Goal: Information Seeking & Learning: Learn about a topic

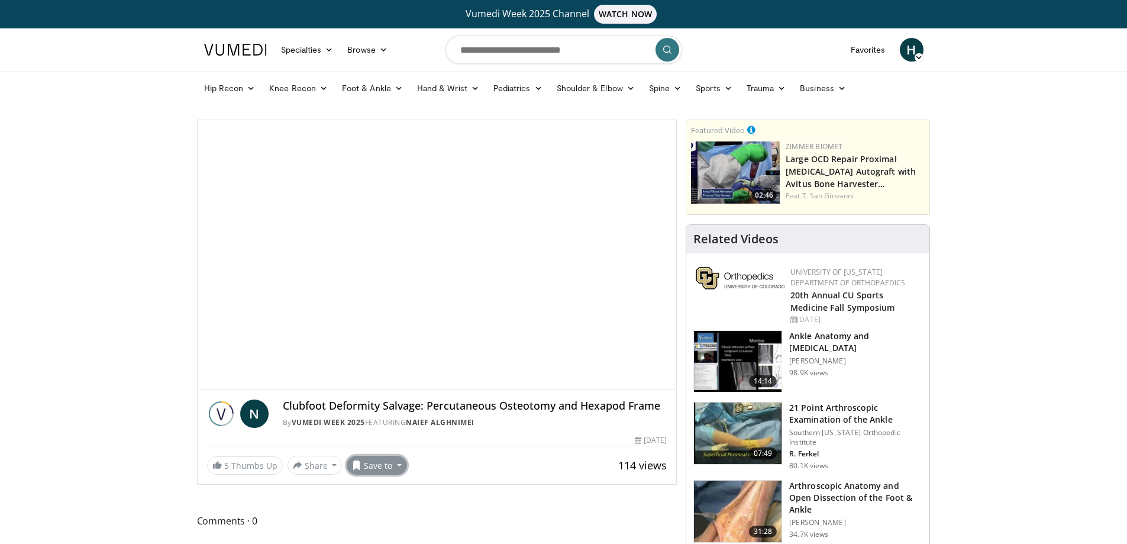
click at [393, 470] on button "Save to" at bounding box center [377, 464] width 60 height 19
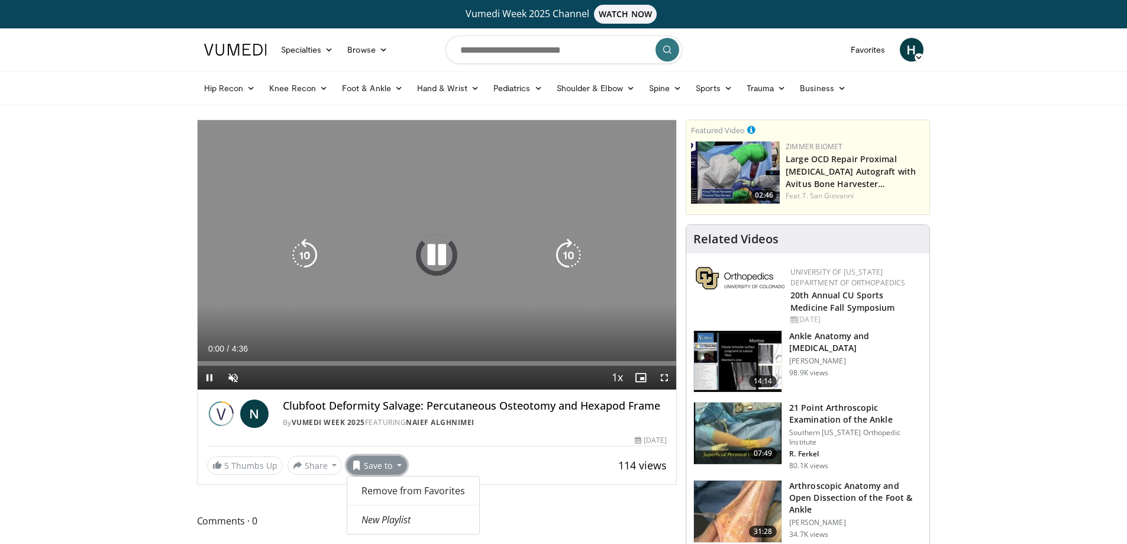
click at [438, 250] on icon "Video Player" at bounding box center [436, 254] width 33 height 33
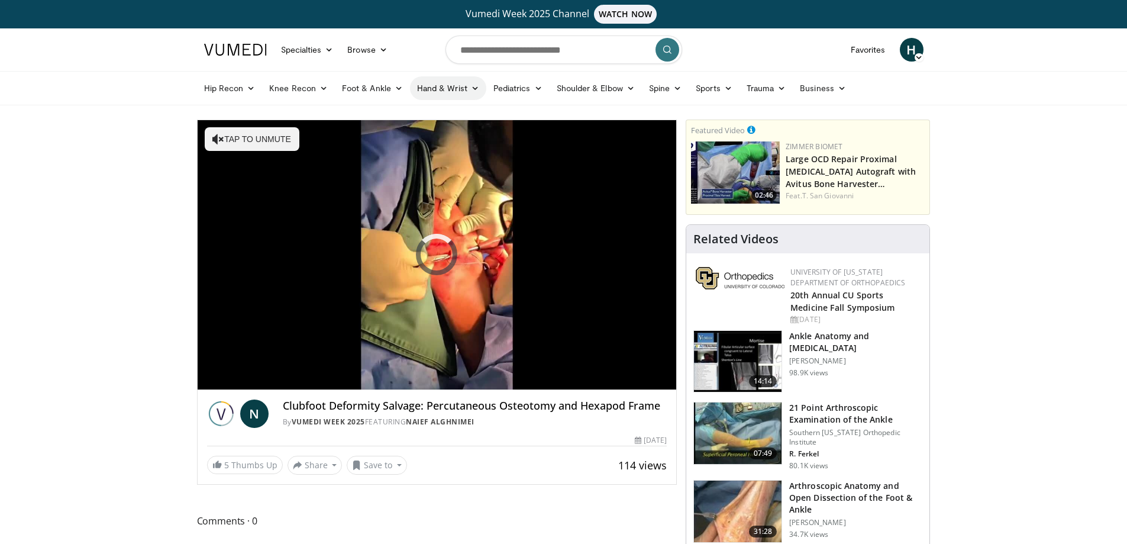
click at [455, 84] on link "Hand & Wrist" at bounding box center [448, 88] width 76 height 24
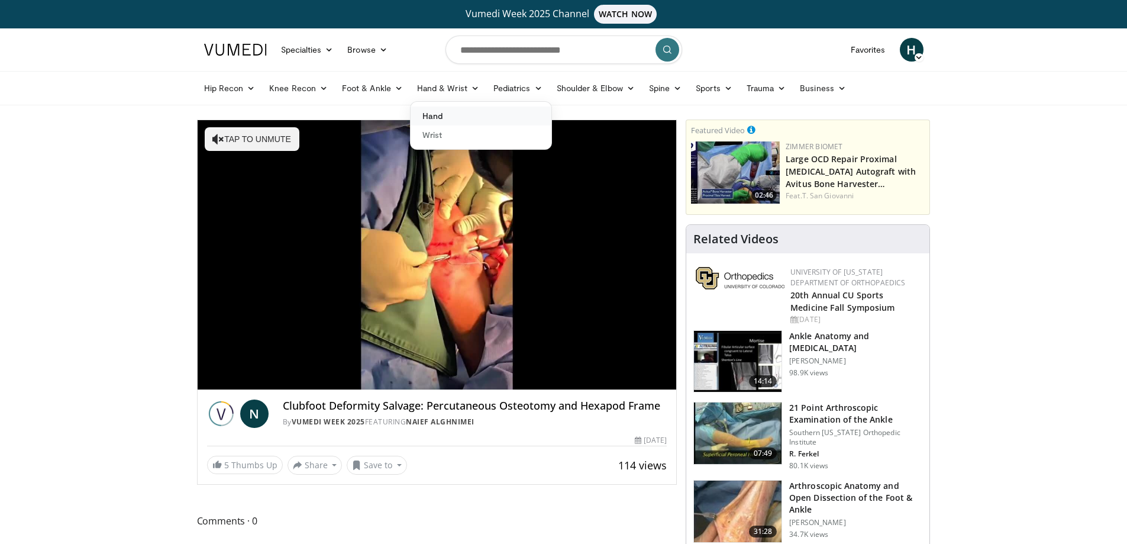
click at [446, 116] on link "Hand" at bounding box center [480, 115] width 141 height 19
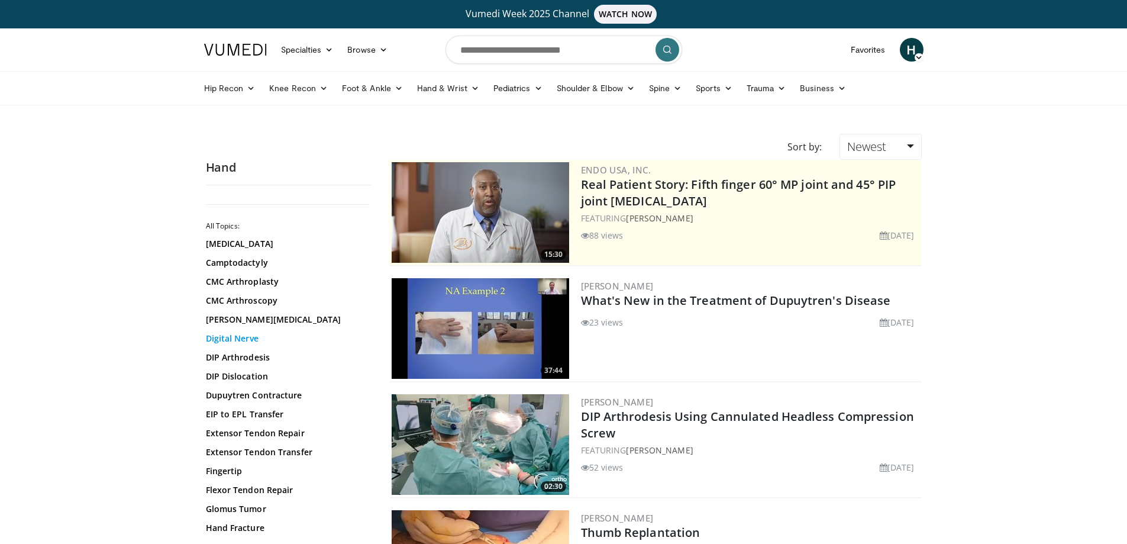
click at [240, 337] on link "Digital Nerve" at bounding box center [286, 338] width 160 height 12
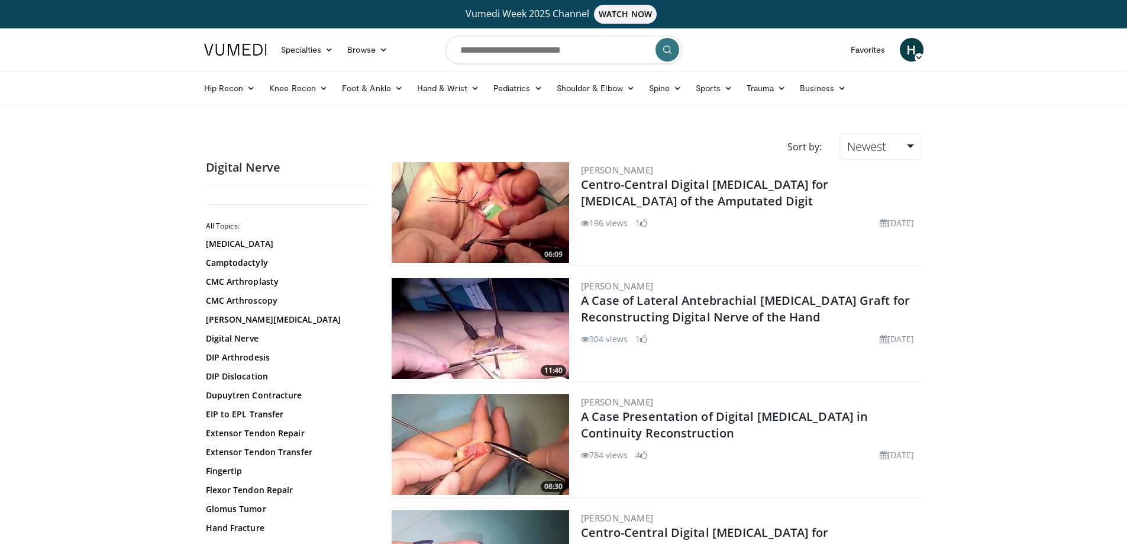
click at [506, 214] on img at bounding box center [480, 212] width 177 height 101
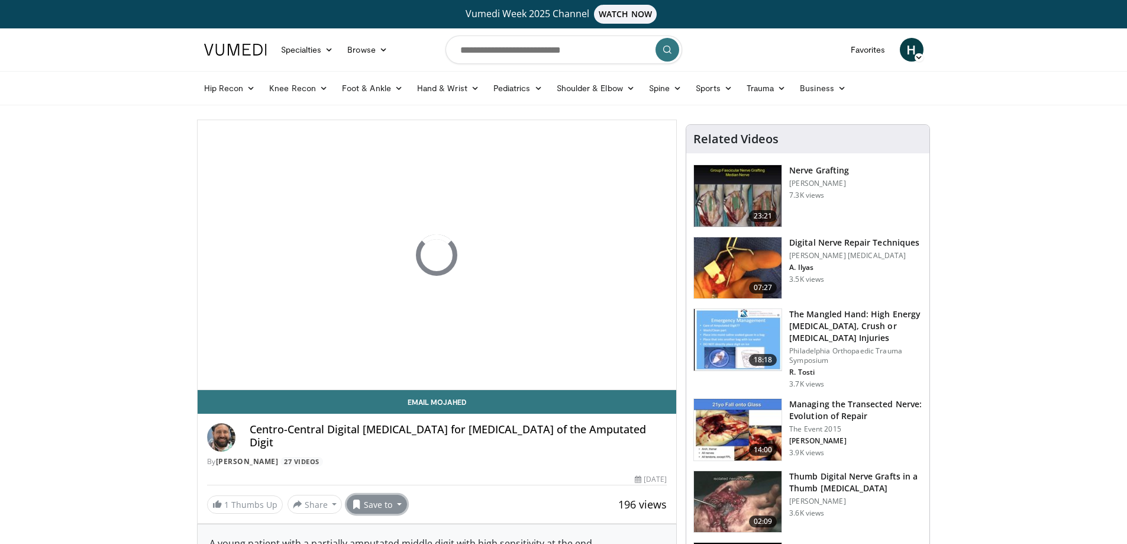
click at [395, 499] on button "Save to" at bounding box center [377, 503] width 60 height 19
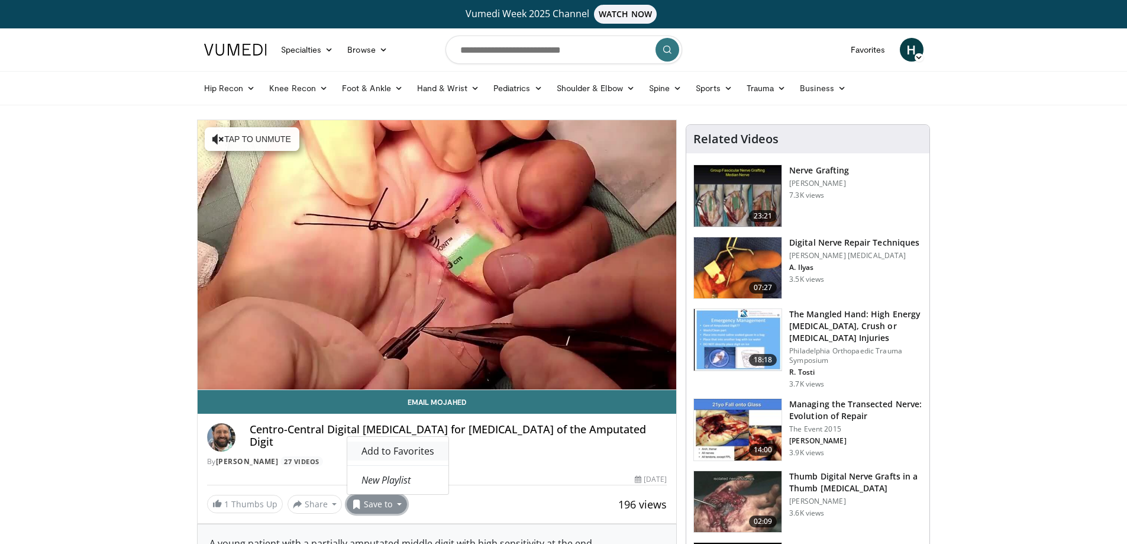
click at [387, 451] on span "Add to Favorites" at bounding box center [397, 450] width 73 height 13
click at [387, 503] on button "Save to" at bounding box center [377, 503] width 60 height 19
click at [531, 484] on div "196 views March 20, 2025" at bounding box center [437, 479] width 460 height 11
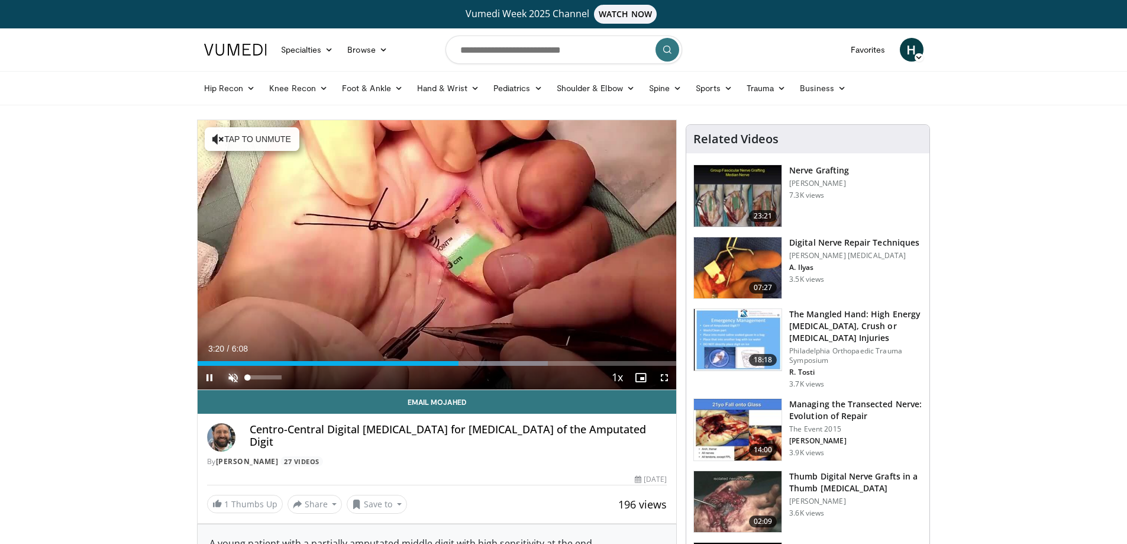
click at [234, 378] on span "Video Player" at bounding box center [233, 378] width 24 height 24
drag, startPoint x: 281, startPoint y: 377, endPoint x: 249, endPoint y: 374, distance: 32.1
click at [249, 375] on div "Volume Level" at bounding box center [248, 377] width 1 height 4
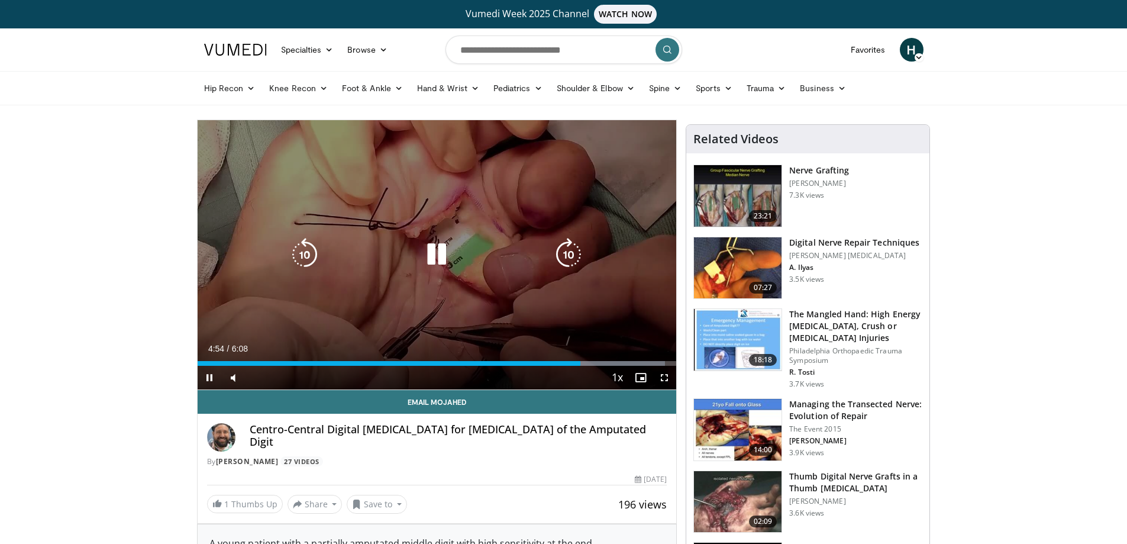
drag, startPoint x: 439, startPoint y: 248, endPoint x: 441, endPoint y: 262, distance: 13.7
click at [439, 248] on icon "Video Player" at bounding box center [436, 254] width 33 height 33
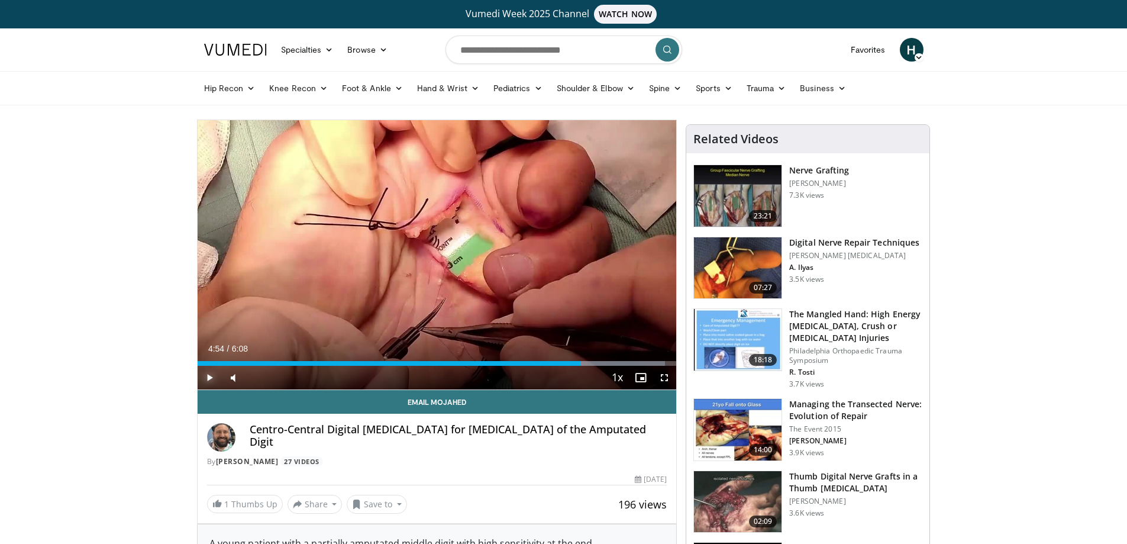
click at [211, 375] on span "Video Player" at bounding box center [210, 378] width 24 height 24
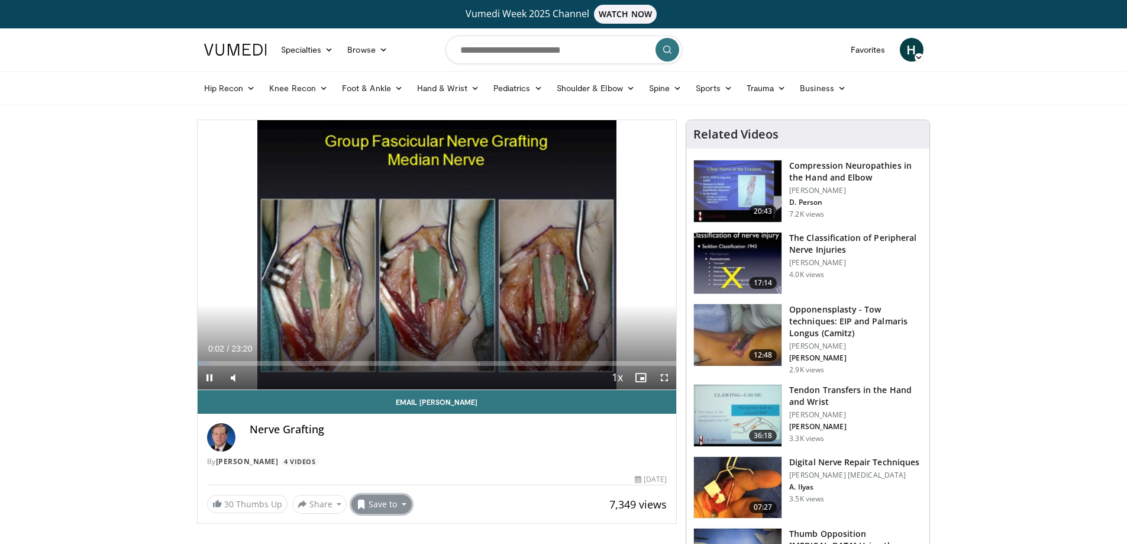
click at [390, 503] on button "Save to" at bounding box center [381, 503] width 60 height 19
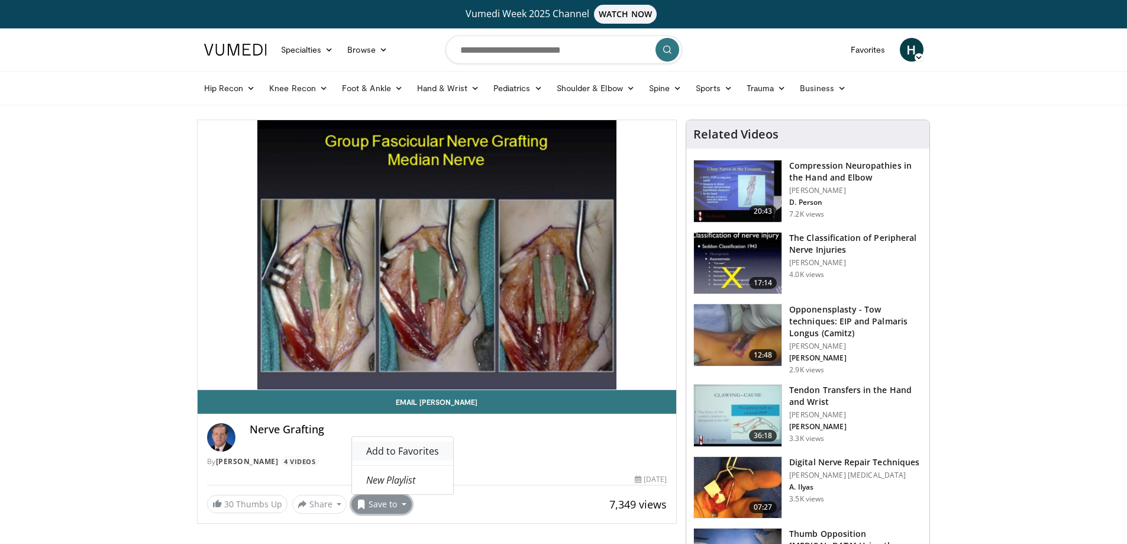
click at [409, 450] on span "Add to Favorites" at bounding box center [402, 450] width 73 height 13
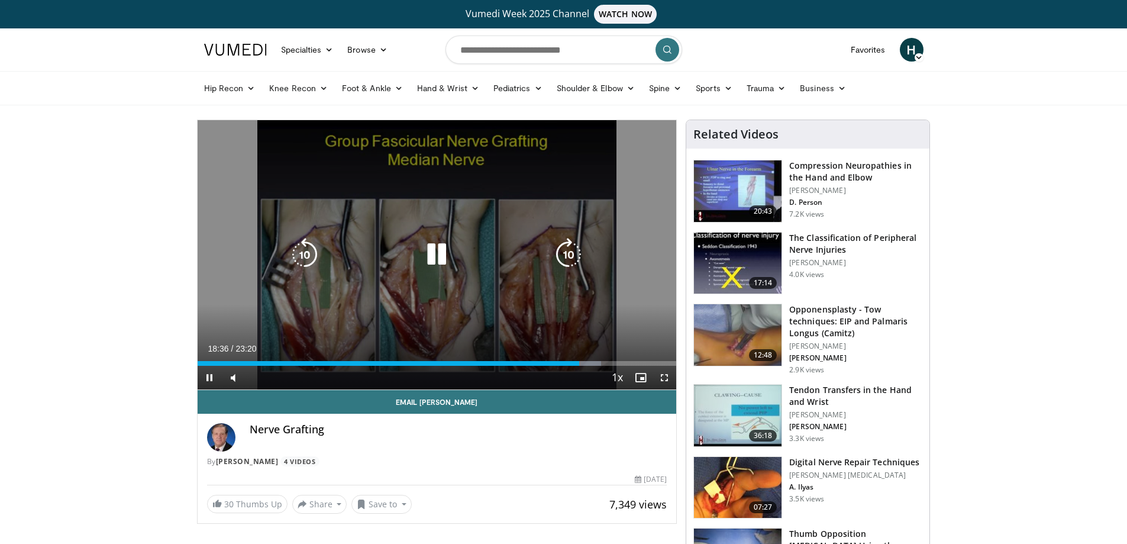
click at [439, 251] on icon "Video Player" at bounding box center [436, 254] width 33 height 33
click at [440, 254] on icon "Video Player" at bounding box center [436, 254] width 33 height 33
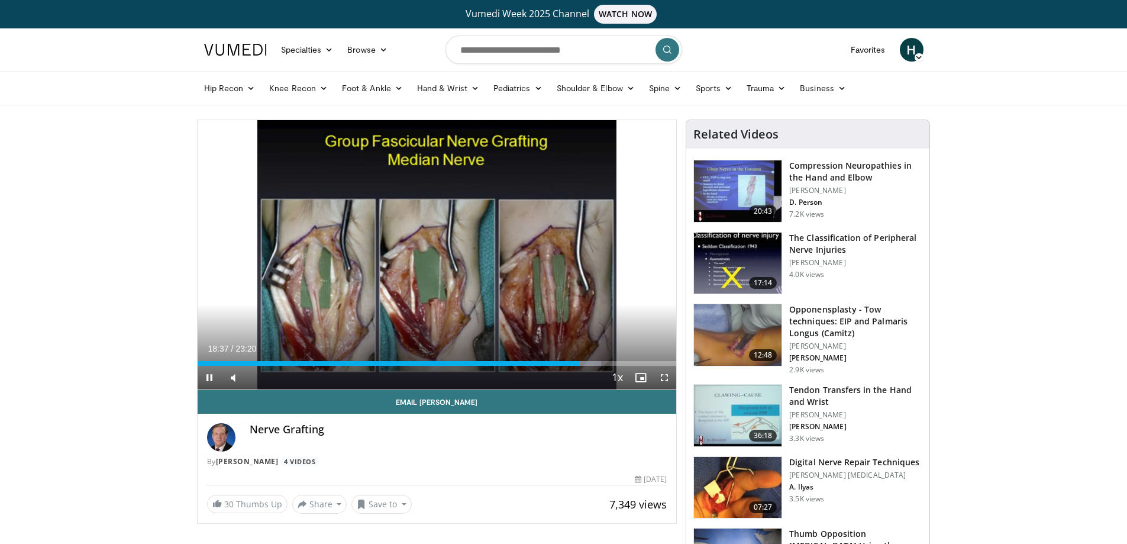
click at [432, 252] on icon "Video Player" at bounding box center [436, 254] width 33 height 33
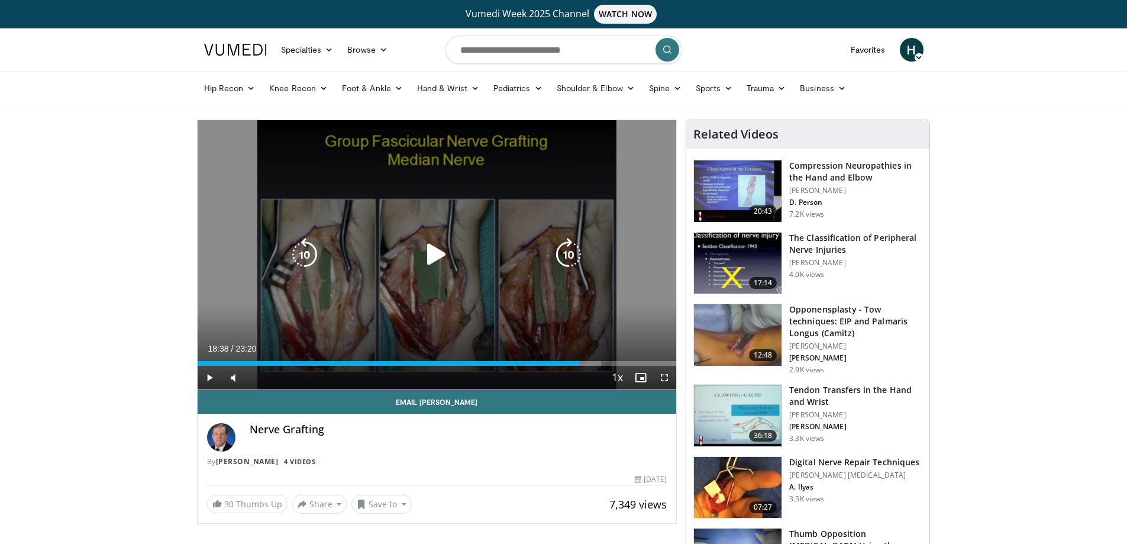
click at [434, 254] on icon "Video Player" at bounding box center [436, 254] width 33 height 33
drag, startPoint x: 441, startPoint y: 256, endPoint x: 441, endPoint y: 264, distance: 8.3
click at [441, 256] on icon "Video Player" at bounding box center [436, 254] width 33 height 33
